Goal: Task Accomplishment & Management: Manage account settings

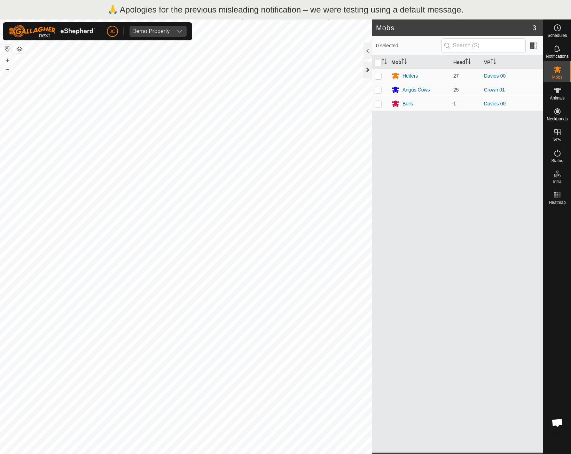
click at [368, 69] on div at bounding box center [368, 70] width 8 height 17
click at [258, 9] on p "🙏 Apologies for the previous misleading notification – we were testing using a …" at bounding box center [286, 9] width 356 height 13
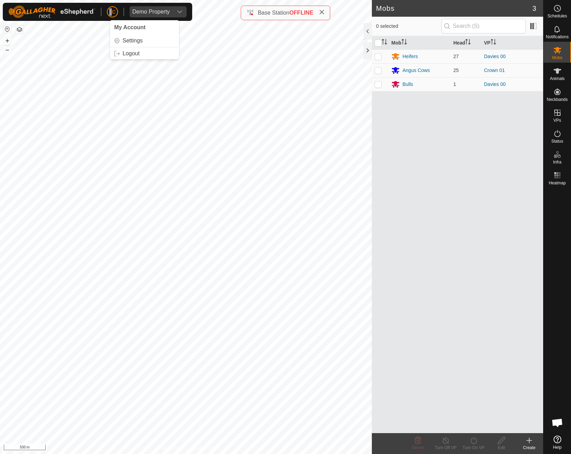
click at [112, 14] on span "JC" at bounding box center [112, 11] width 6 height 7
click at [127, 51] on link "Logout" at bounding box center [144, 53] width 69 height 11
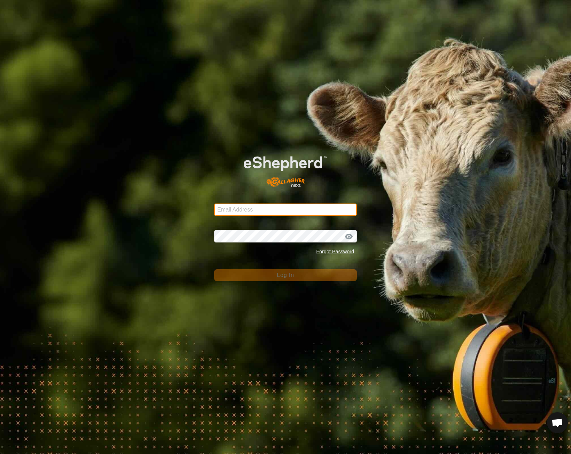
click at [287, 211] on input "Email Address" at bounding box center [285, 210] width 143 height 13
type input "jd.christall@gmail.com"
click at [304, 243] on div "Password Forgot Password" at bounding box center [285, 240] width 143 height 37
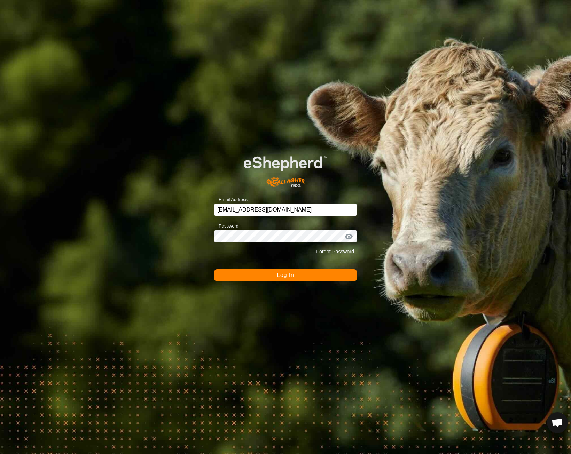
click at [287, 274] on span "Log In" at bounding box center [285, 275] width 17 height 6
